Goal: Task Accomplishment & Management: Use online tool/utility

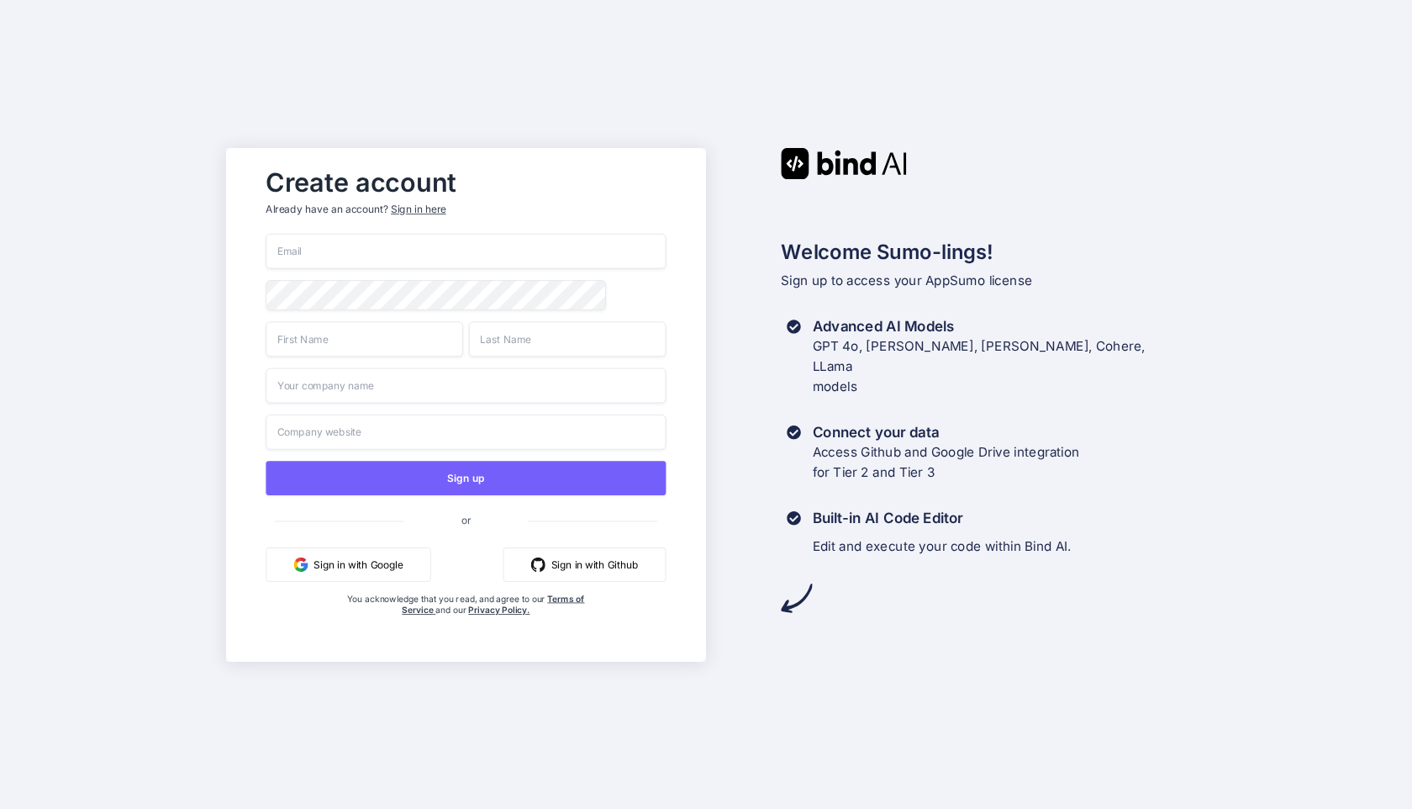
click at [360, 552] on button "Sign in with Google" at bounding box center [348, 563] width 165 height 34
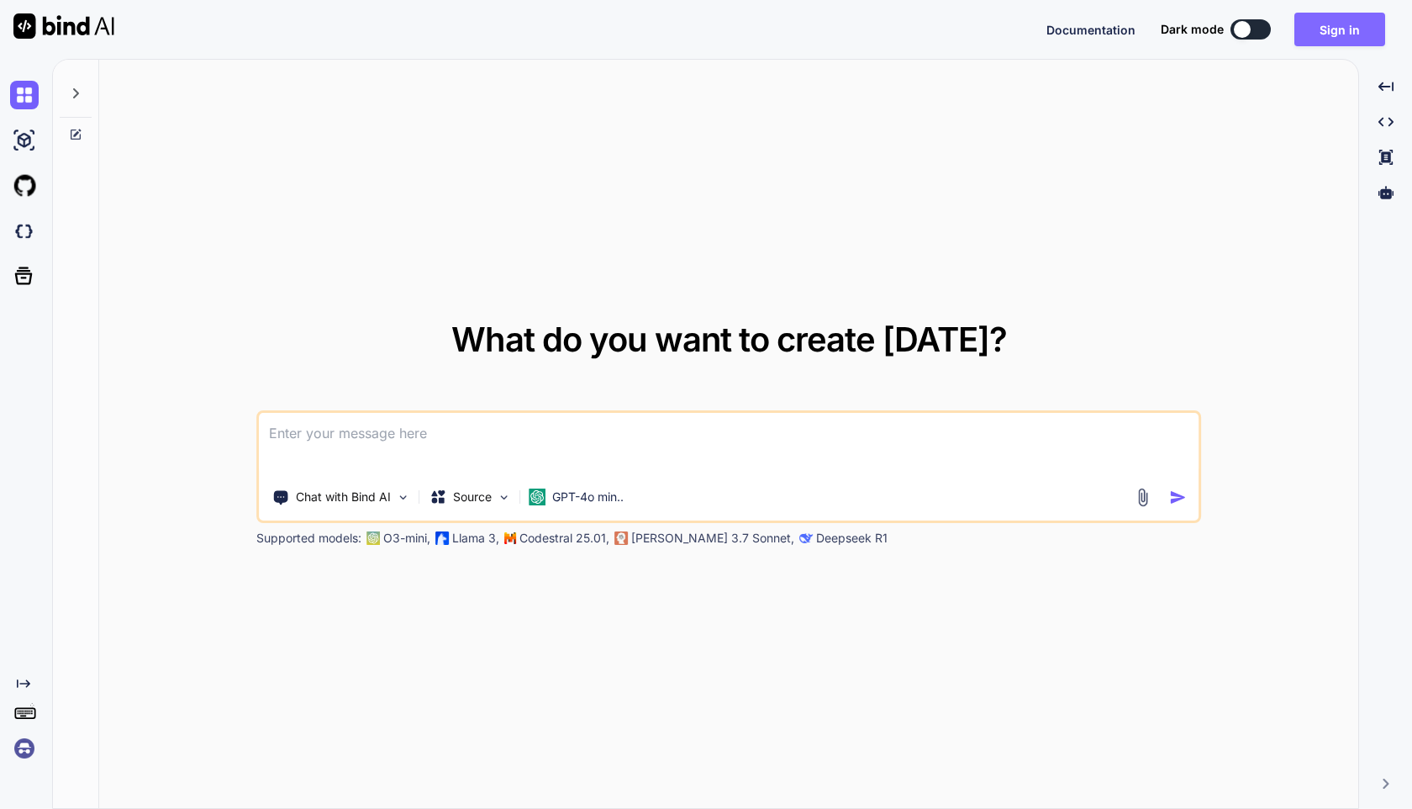
click at [1328, 39] on button "Sign in" at bounding box center [1339, 30] width 91 height 34
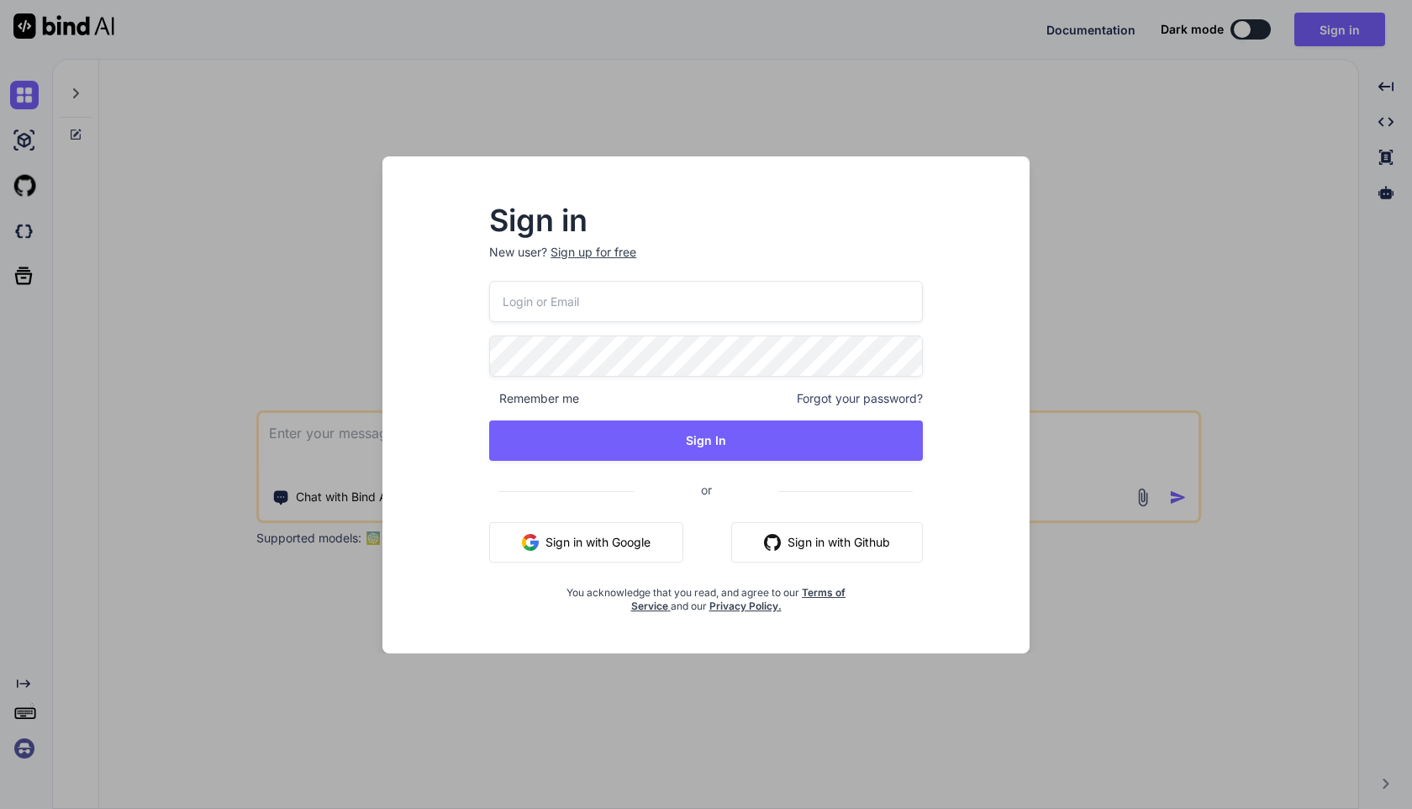
click at [600, 545] on button "Sign in with Google" at bounding box center [586, 542] width 194 height 40
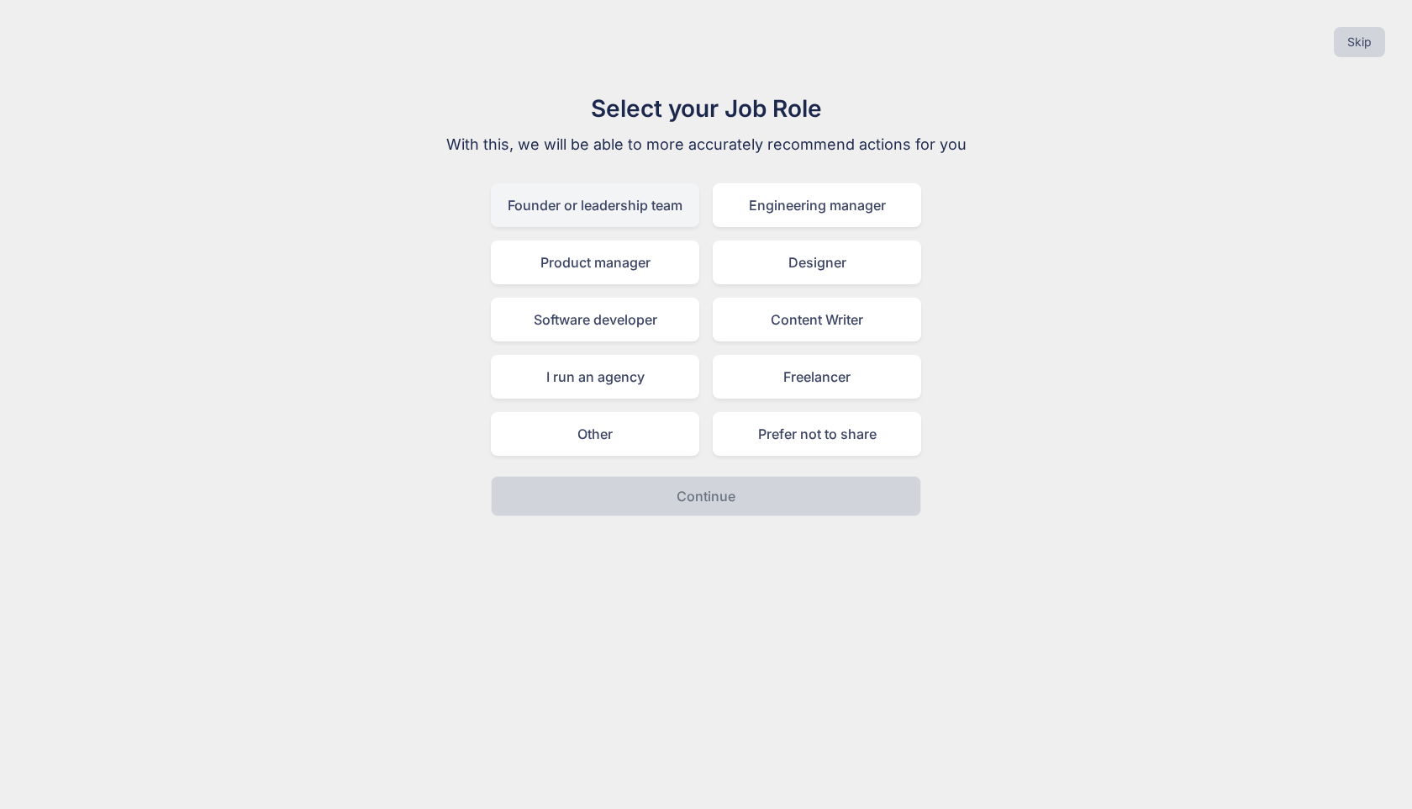
click at [651, 208] on div "Founder or leadership team" at bounding box center [595, 205] width 208 height 44
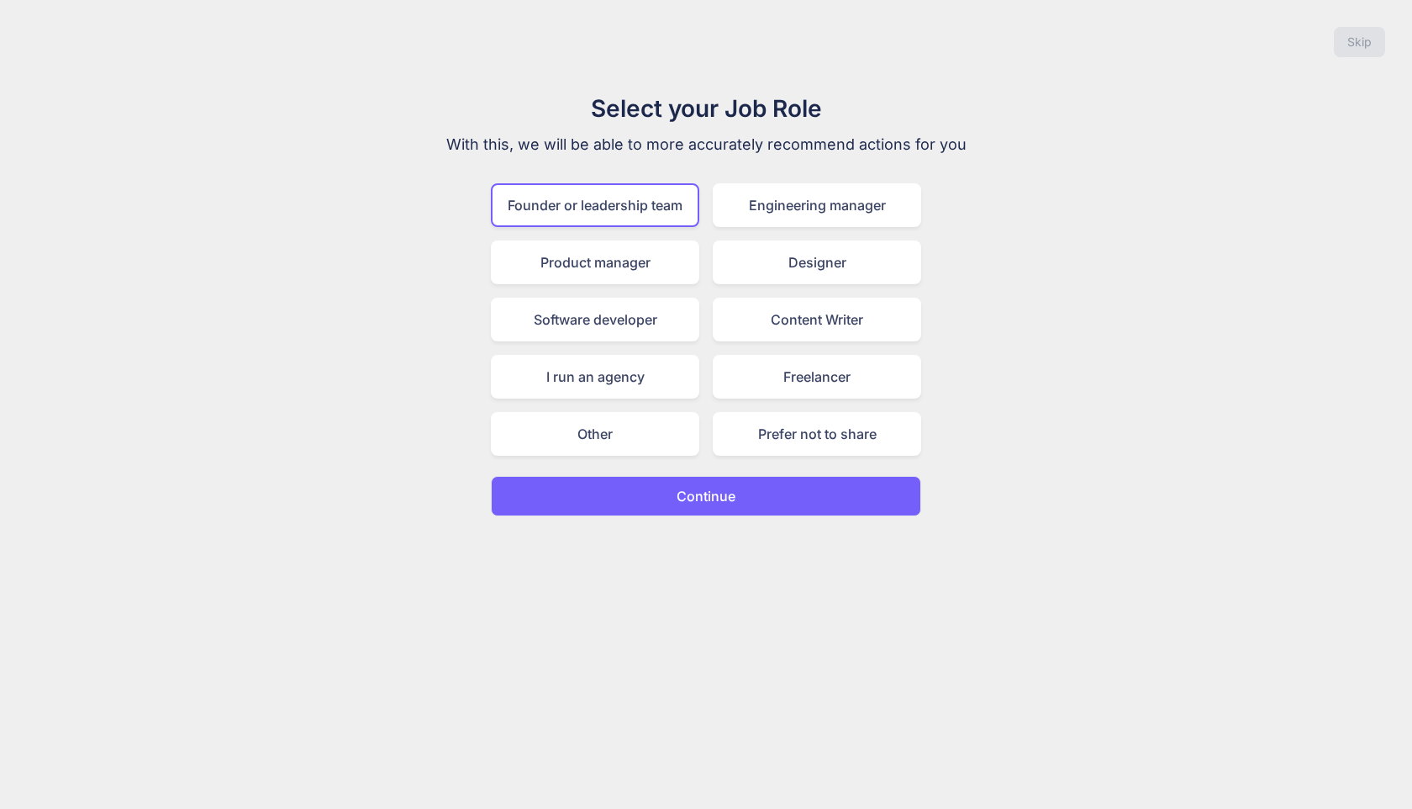
click at [689, 496] on p "Continue" at bounding box center [706, 496] width 59 height 20
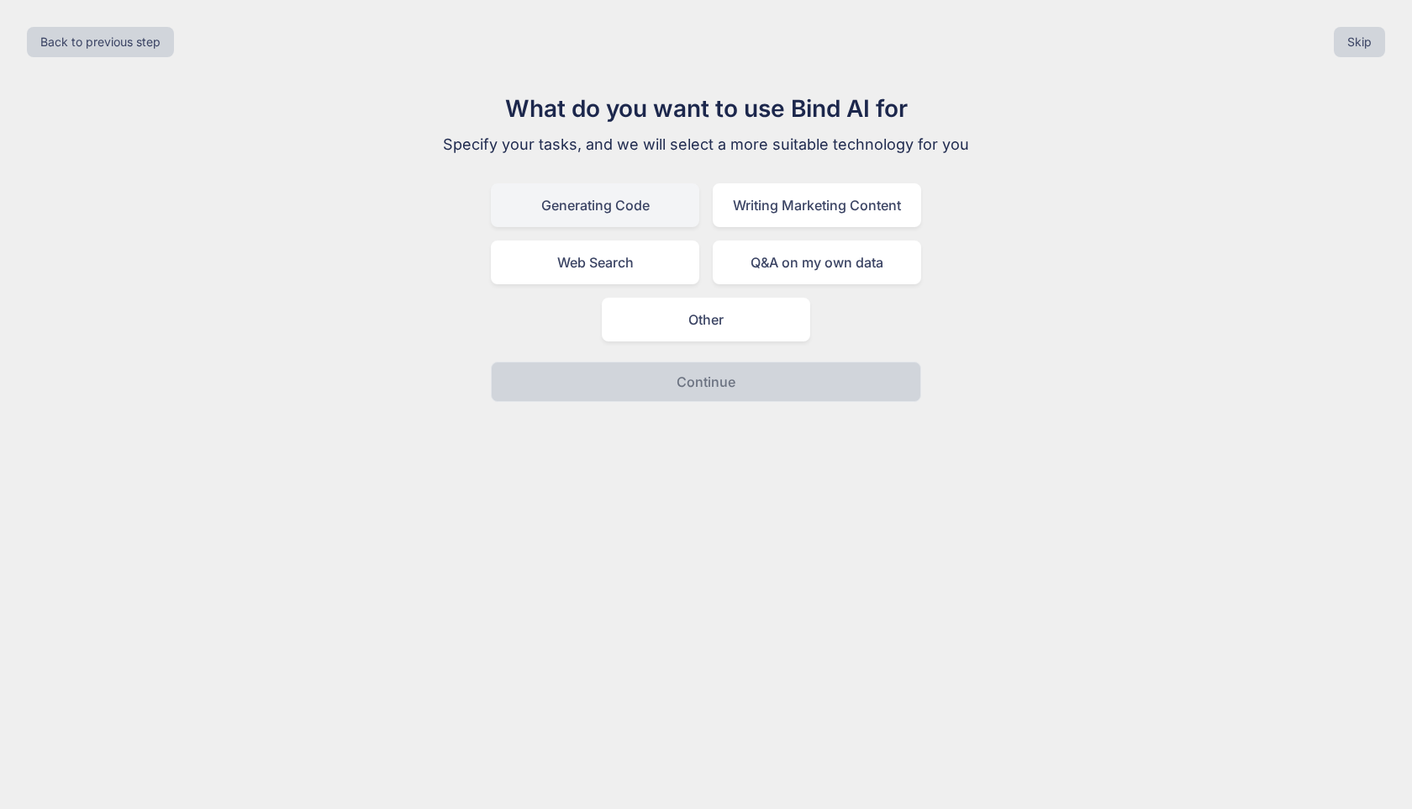
click at [652, 203] on div "Generating Code" at bounding box center [595, 205] width 208 height 44
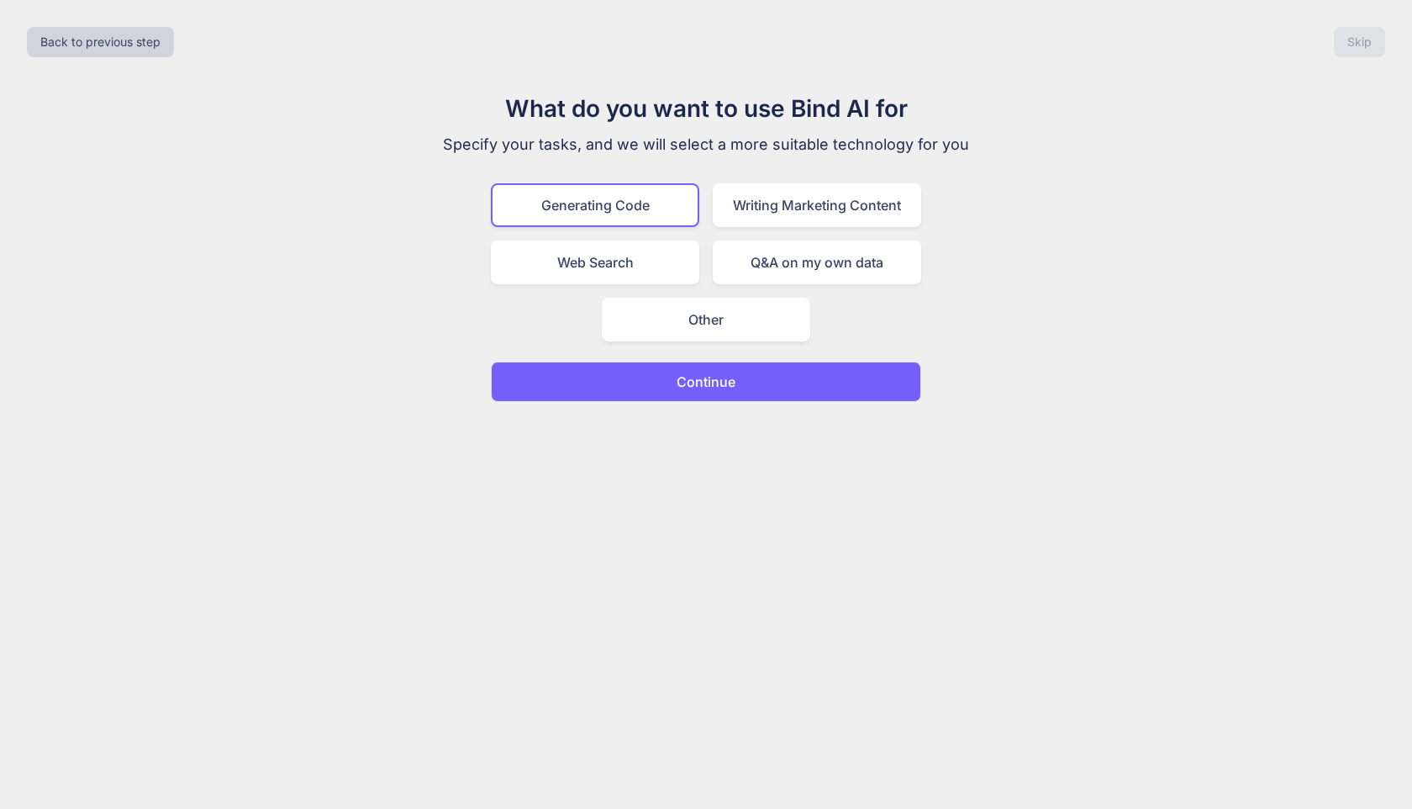
click at [698, 384] on p "Continue" at bounding box center [706, 382] width 59 height 20
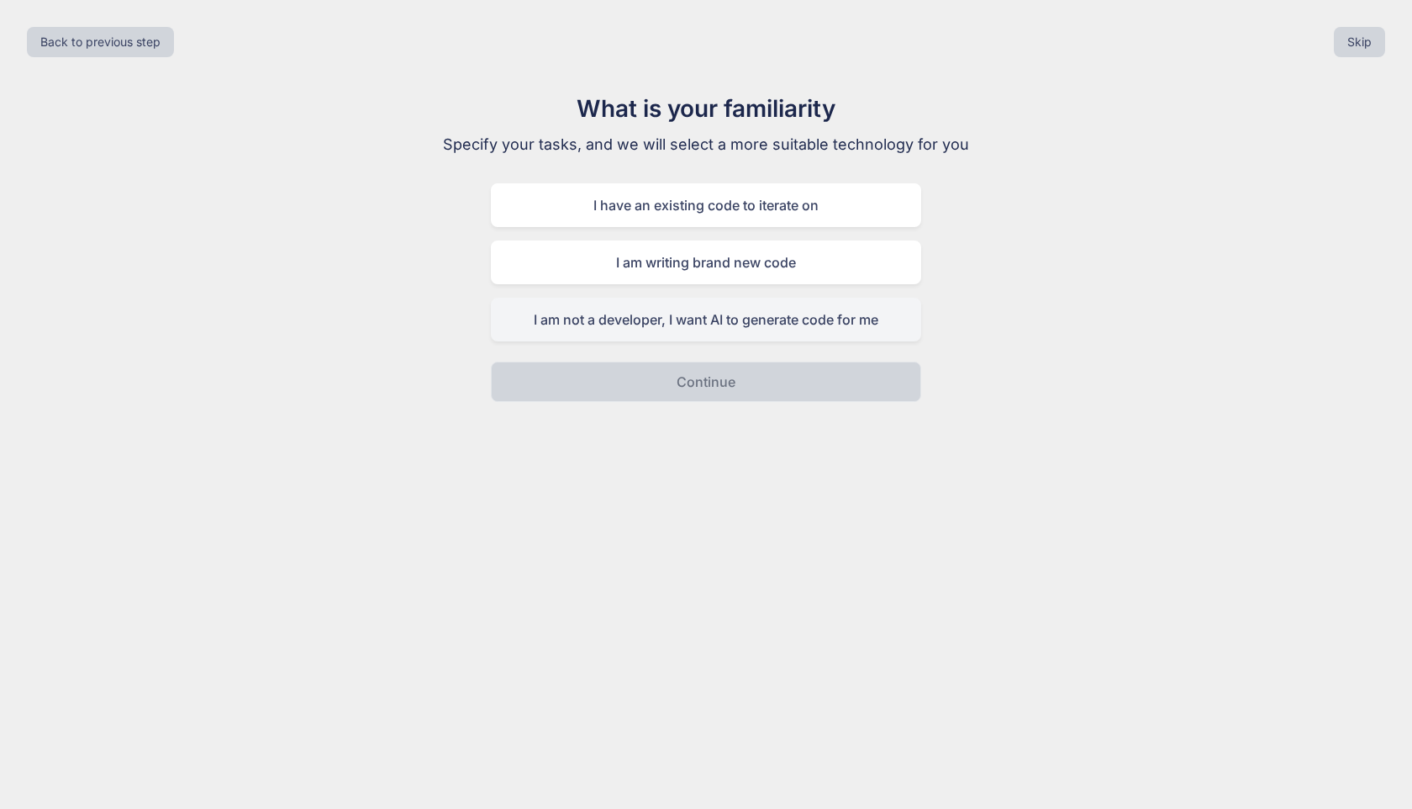
click at [709, 319] on div "I am not a developer, I want AI to generate code for me" at bounding box center [706, 320] width 430 height 44
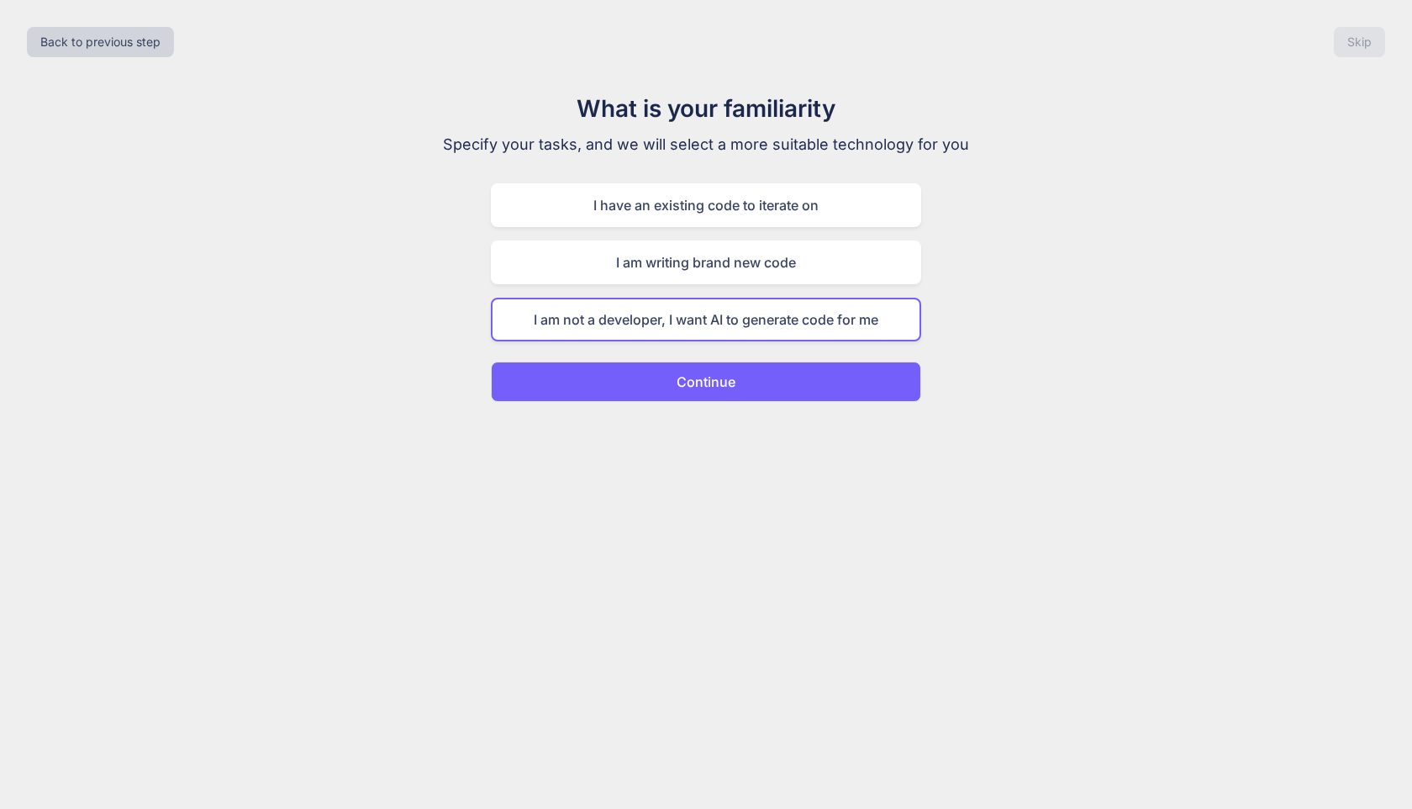
click at [728, 370] on button "Continue" at bounding box center [706, 381] width 430 height 40
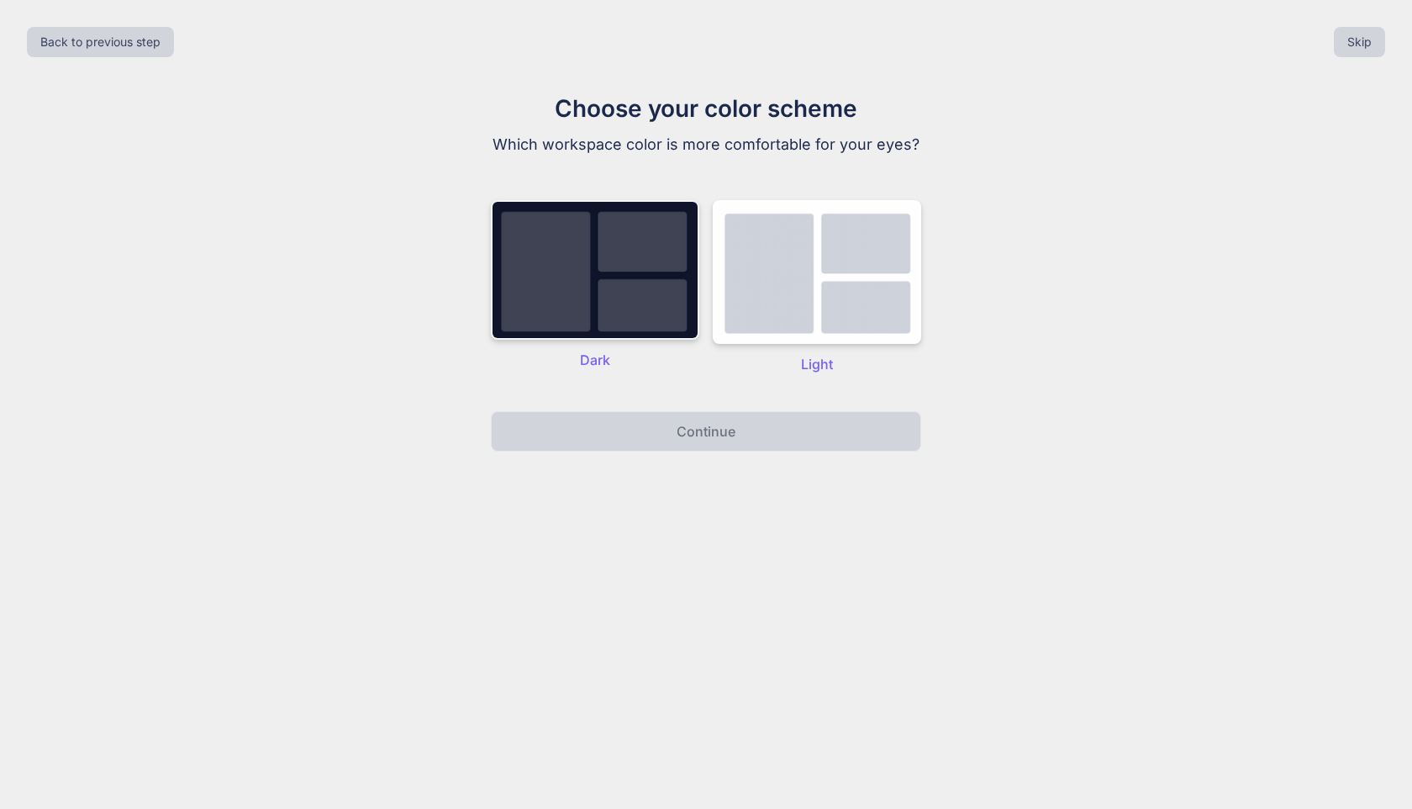
click at [641, 316] on img at bounding box center [595, 270] width 208 height 140
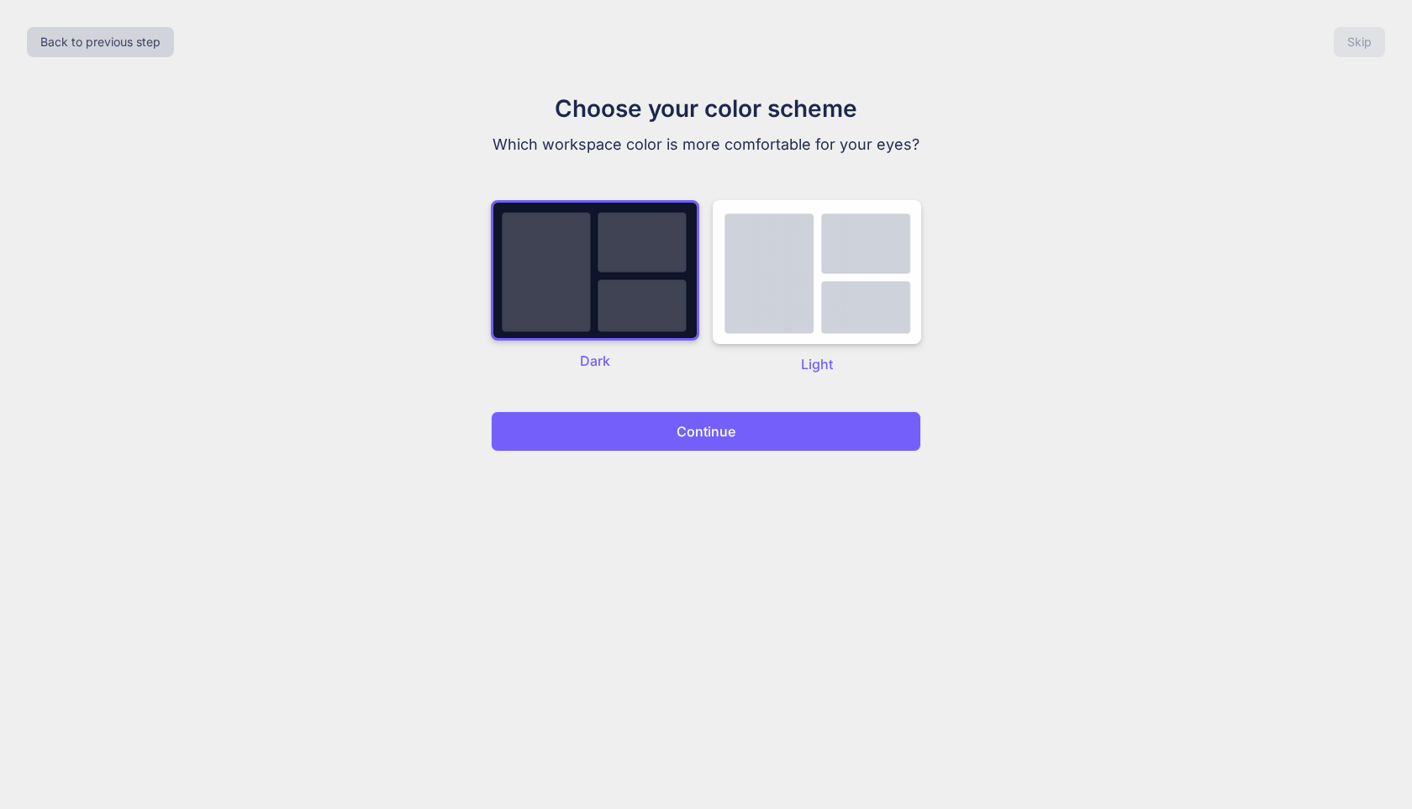
click at [672, 421] on button "Continue" at bounding box center [706, 431] width 430 height 40
click at [672, 433] on button "Continue" at bounding box center [706, 431] width 430 height 40
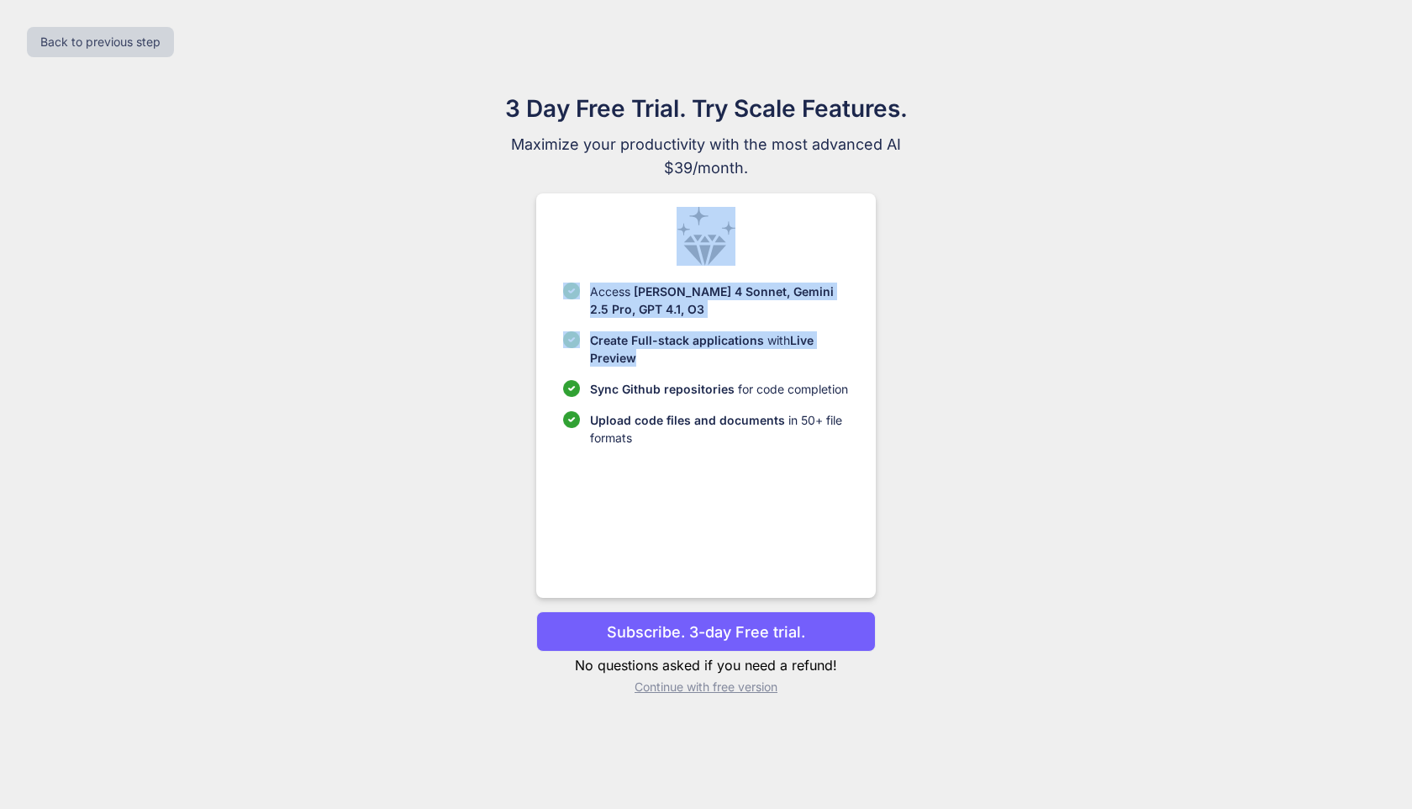
drag, startPoint x: 619, startPoint y: 256, endPoint x: 683, endPoint y: 364, distance: 125.4
click at [683, 364] on div "Access [PERSON_NAME] 4 Sonnet, Gemini 2.5 Pro, GPT 4.1, O3 Create Full-stack ap…" at bounding box center [705, 395] width 339 height 404
click at [859, 376] on div "Access [PERSON_NAME] 4 Sonnet, Gemini 2.5 Pro, GPT 4.1, O3 Create Full-stack ap…" at bounding box center [705, 395] width 339 height 404
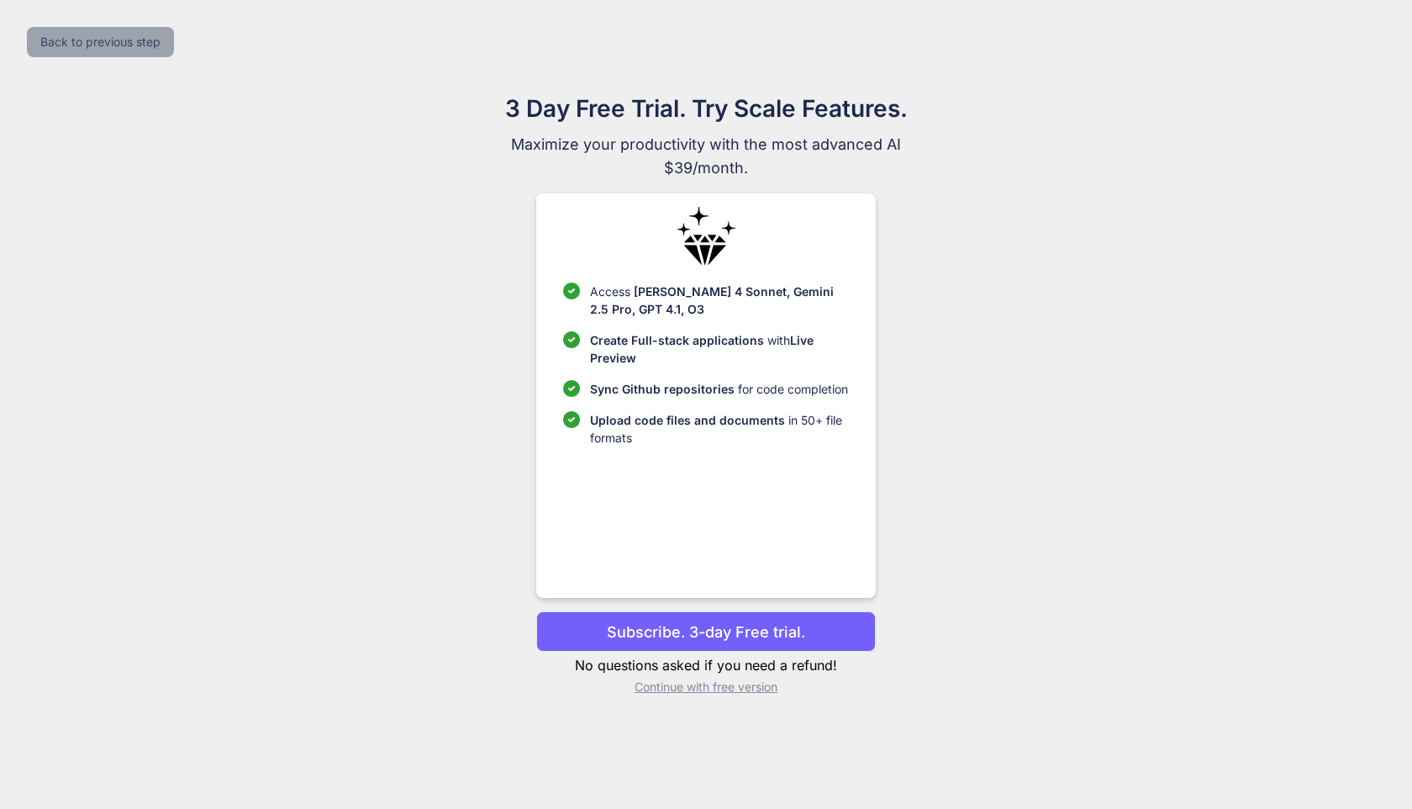
click at [148, 52] on button "Back to previous step" at bounding box center [100, 42] width 147 height 30
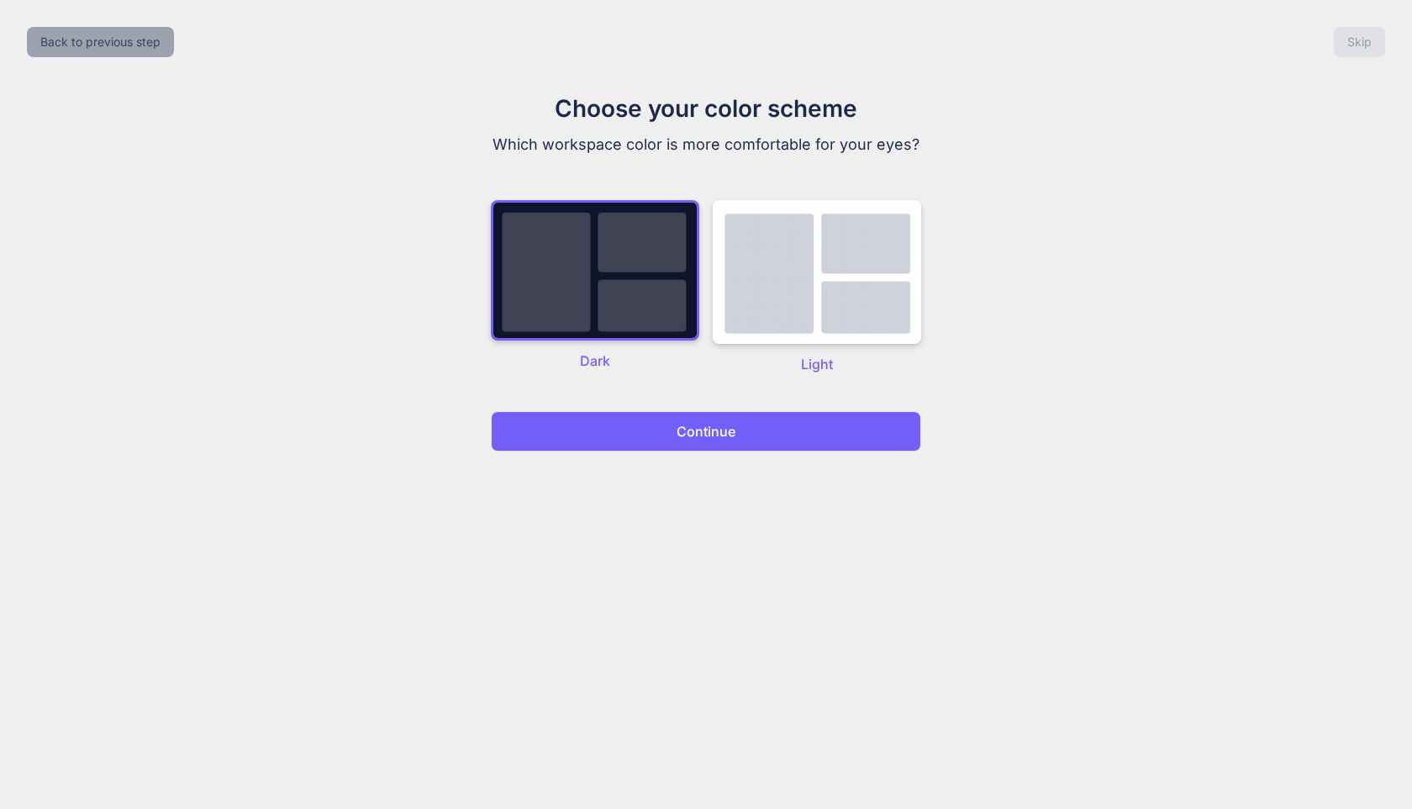
click at [141, 50] on button "Back to previous step" at bounding box center [100, 42] width 147 height 30
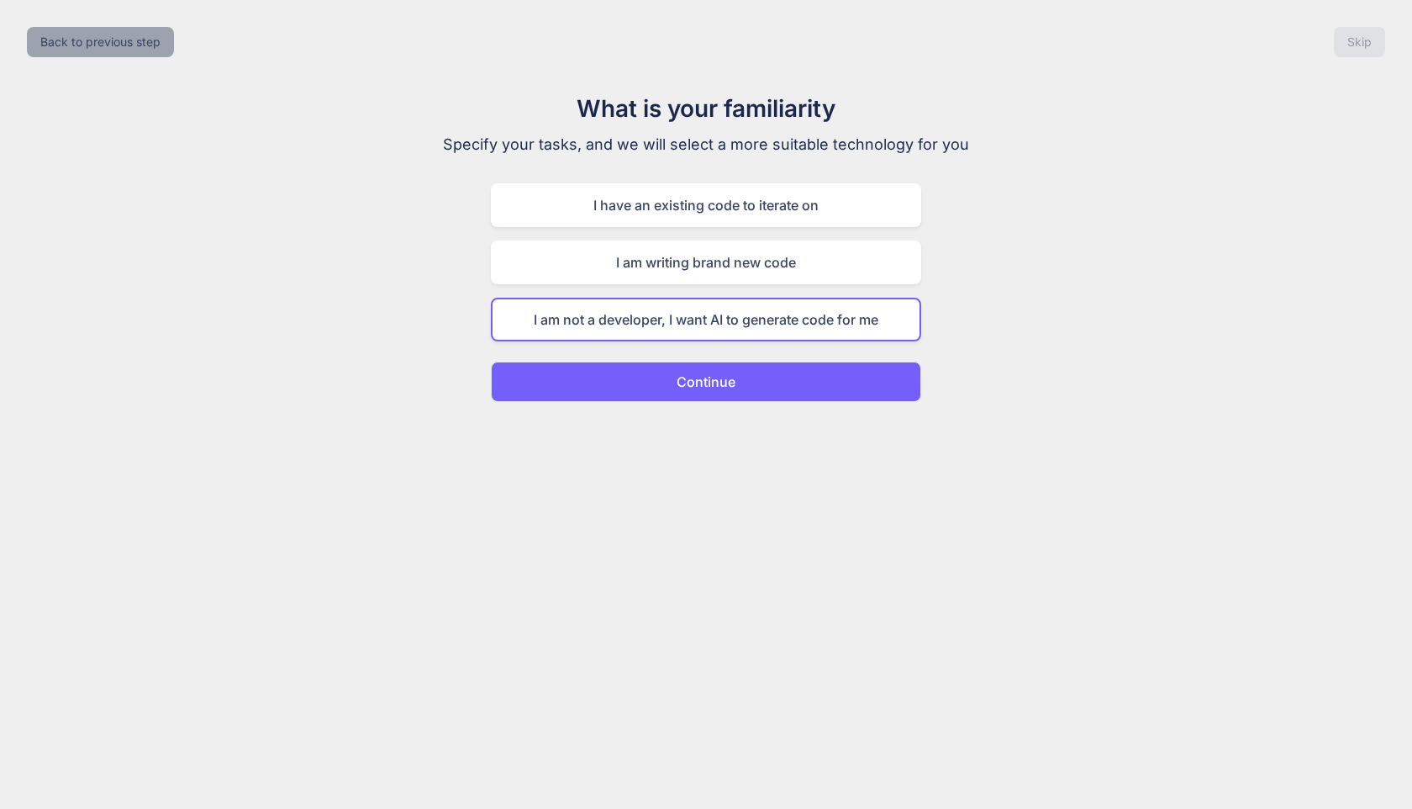
click at [141, 50] on button "Back to previous step" at bounding box center [100, 42] width 147 height 30
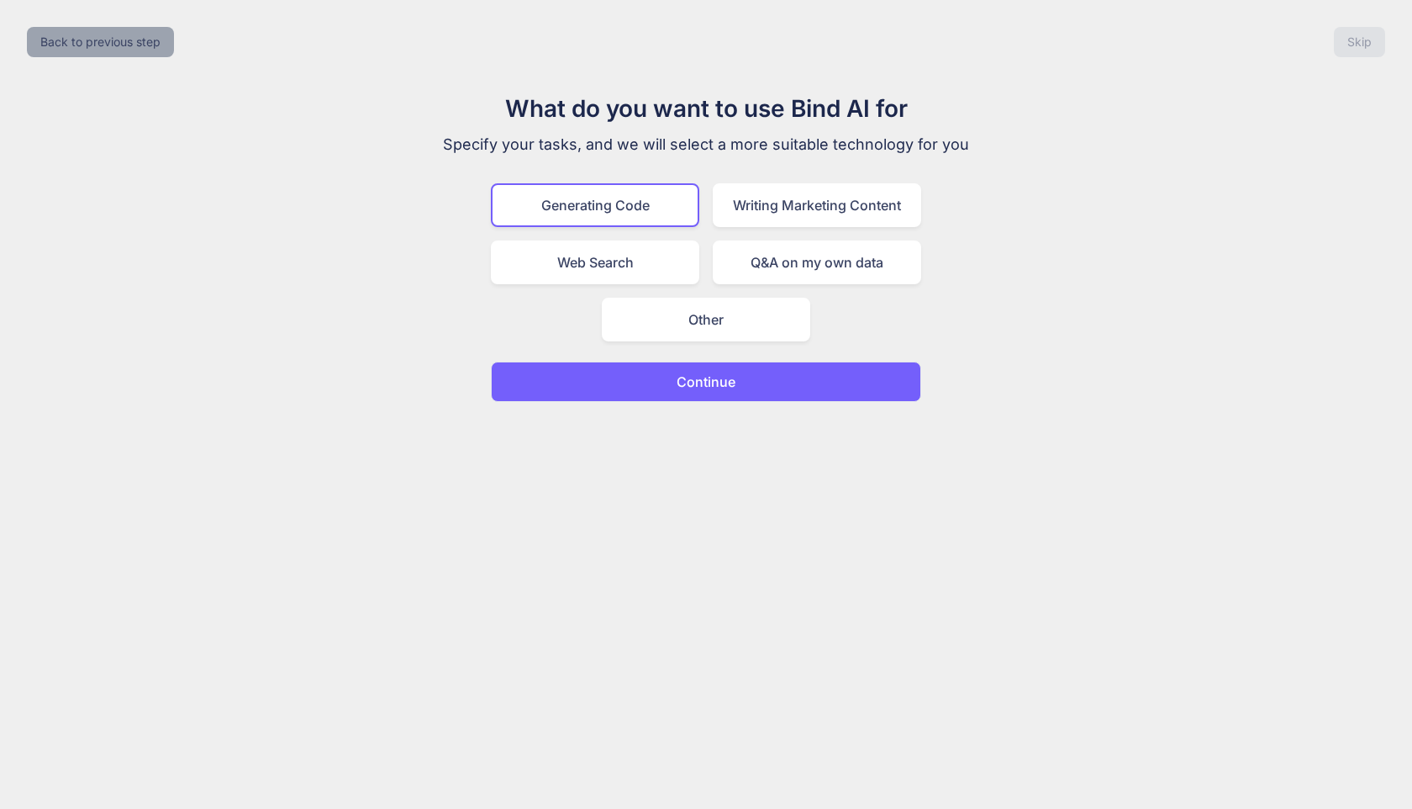
click at [141, 50] on button "Back to previous step" at bounding box center [100, 42] width 147 height 30
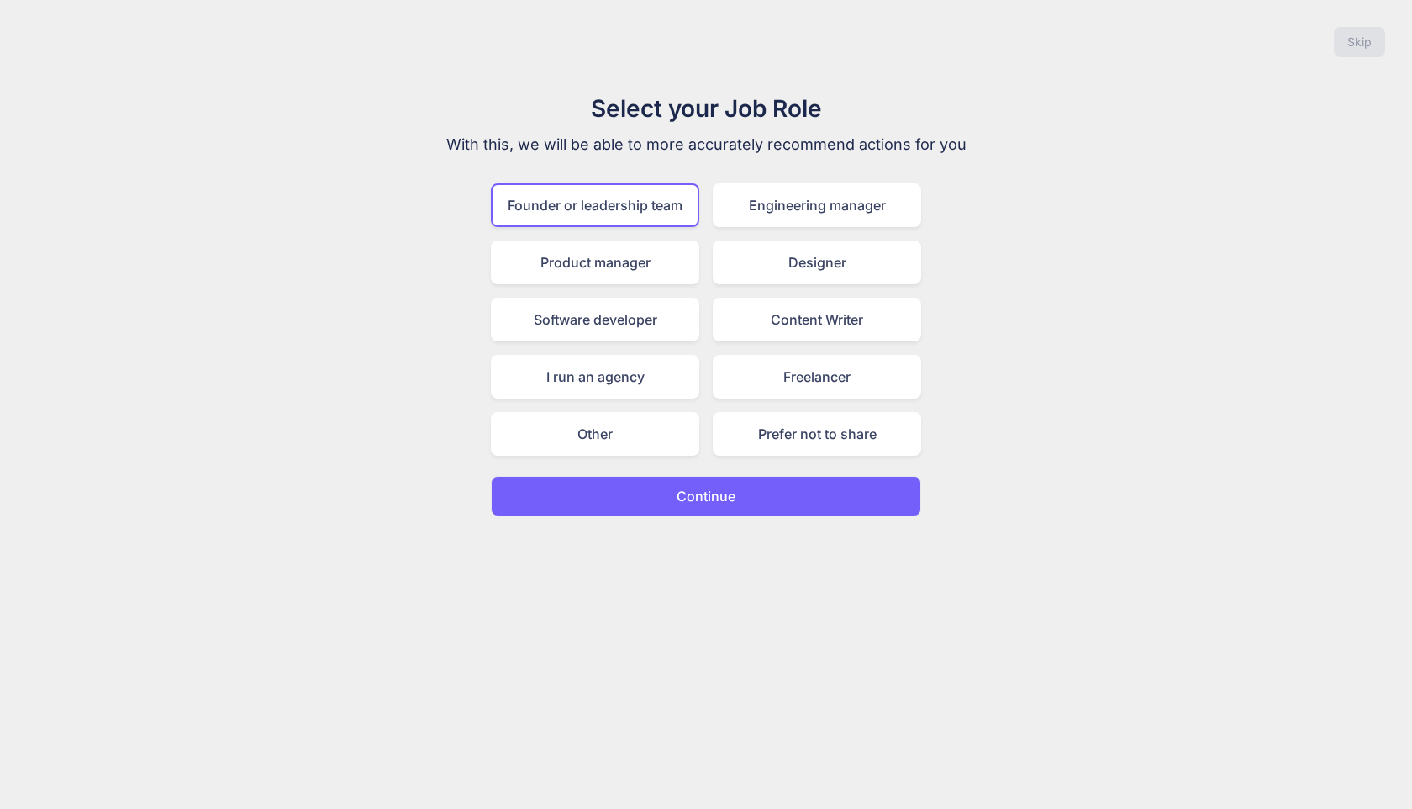
click at [809, 498] on button "Continue" at bounding box center [706, 496] width 430 height 40
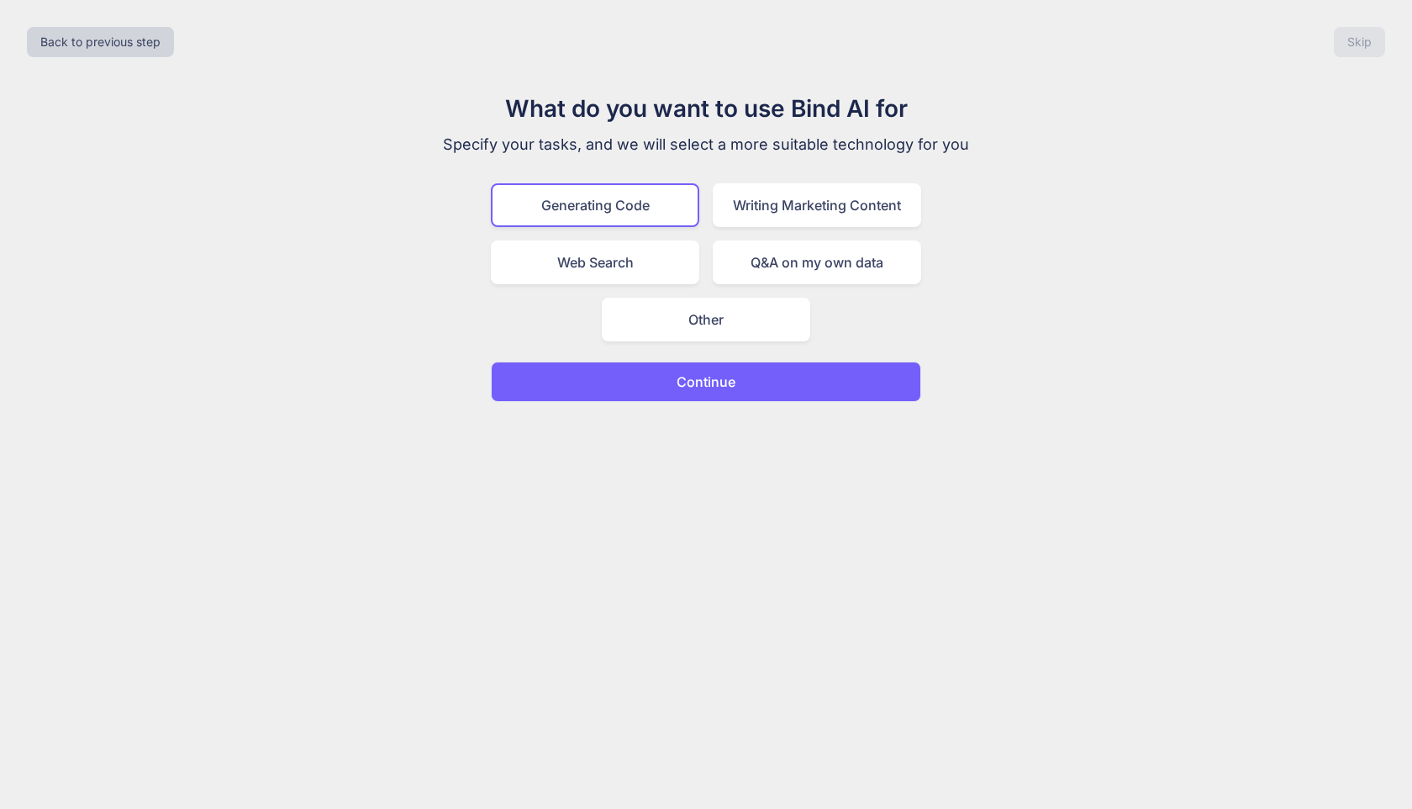
click at [764, 371] on button "Continue" at bounding box center [706, 381] width 430 height 40
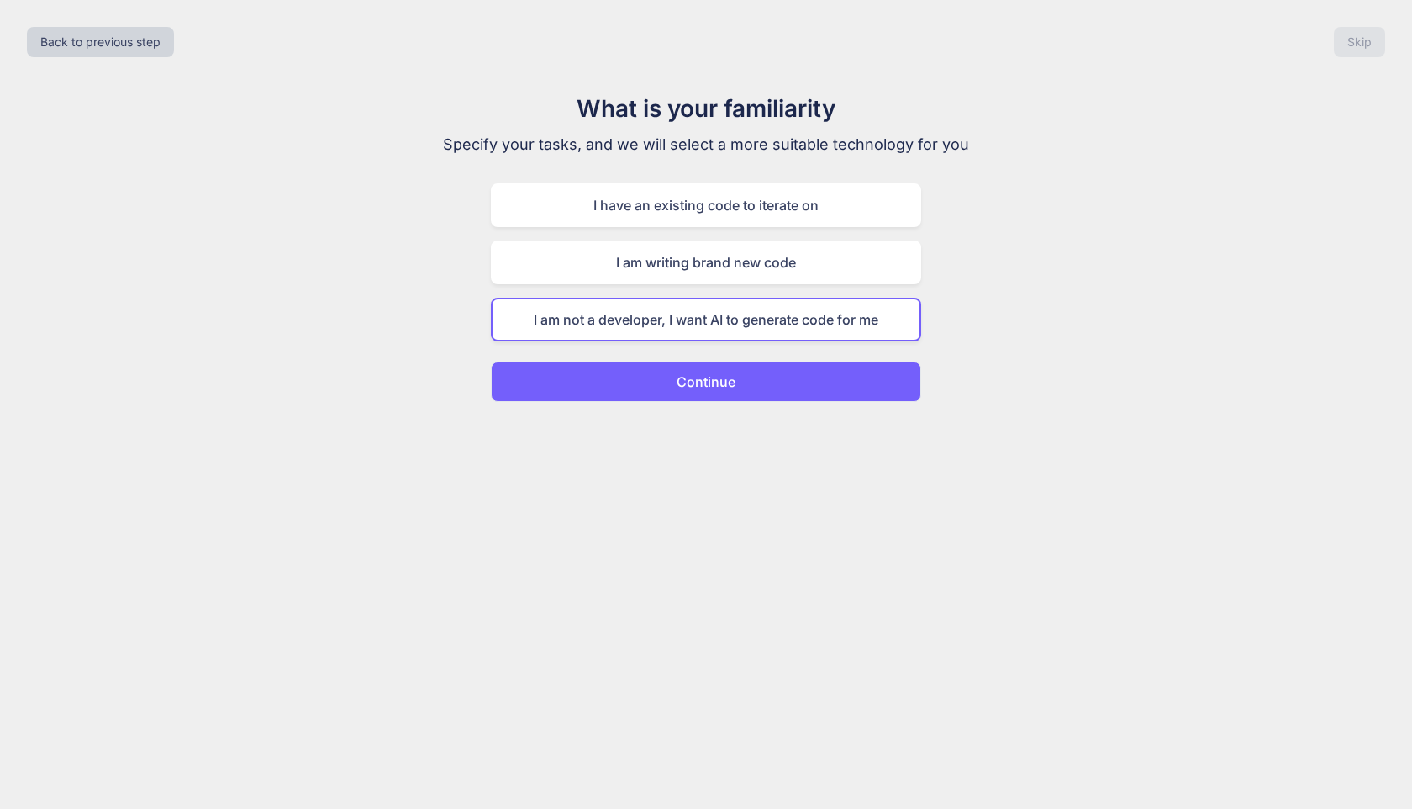
click at [764, 371] on button "Continue" at bounding box center [706, 381] width 430 height 40
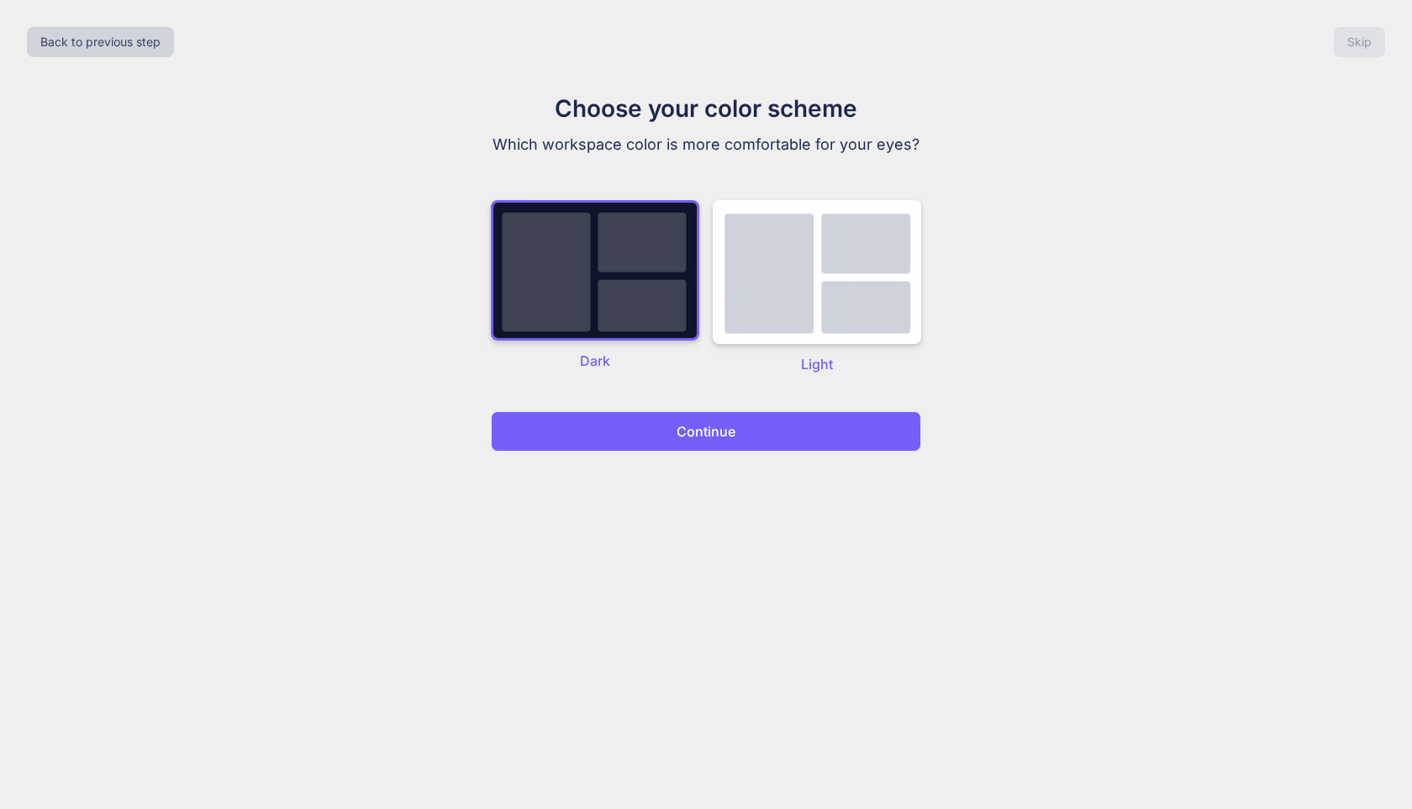
click at [747, 422] on button "Continue" at bounding box center [706, 431] width 430 height 40
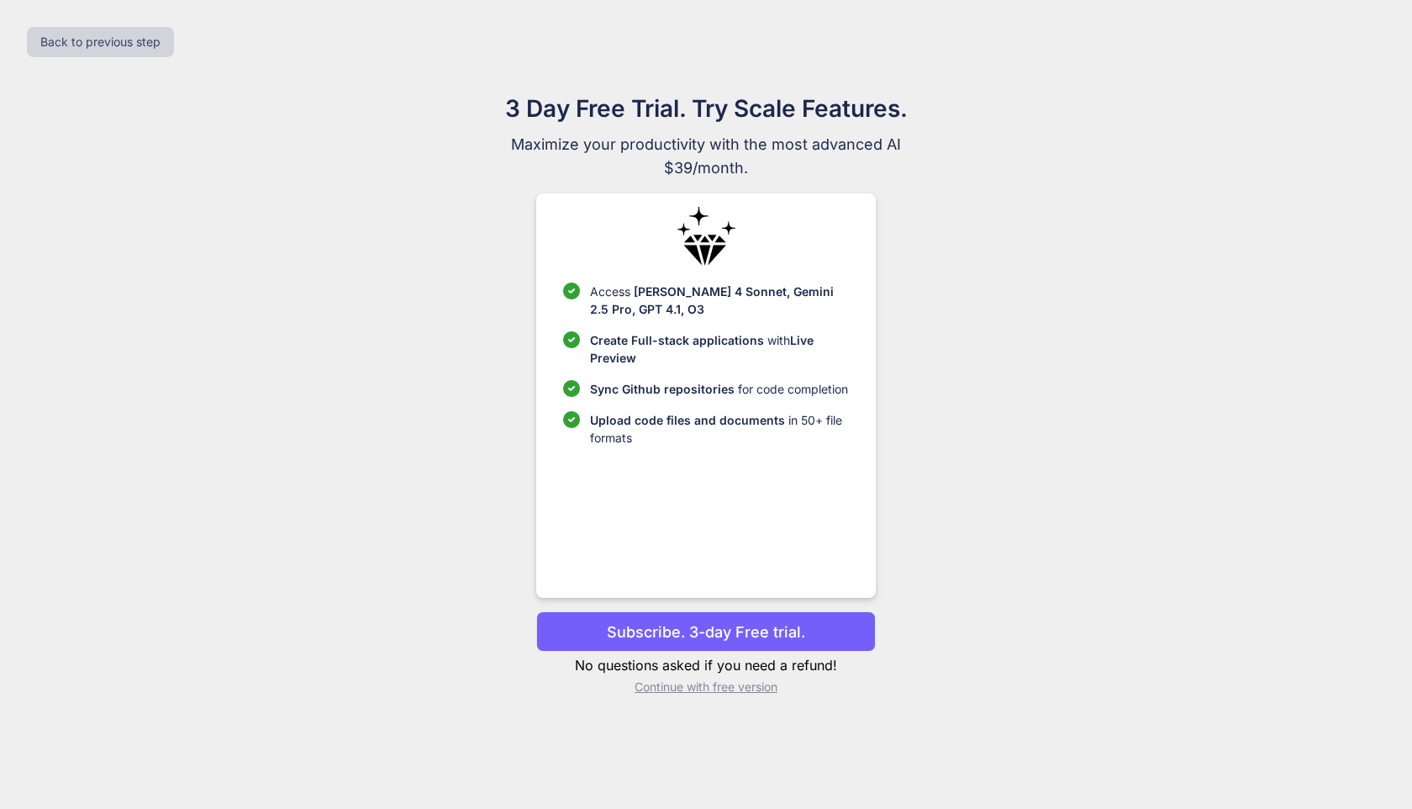
click at [747, 422] on span "Upload code files and documents" at bounding box center [687, 420] width 195 height 14
click at [727, 691] on p "Continue with free version" at bounding box center [705, 686] width 339 height 17
